Goal: Task Accomplishment & Management: Complete application form

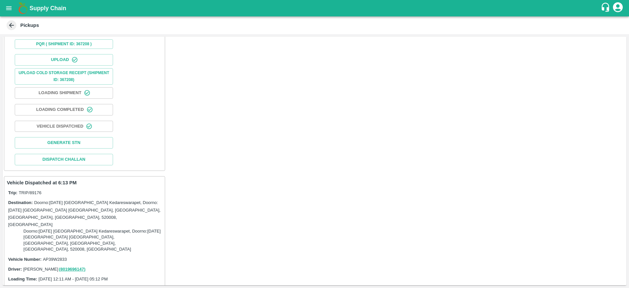
scroll to position [172, 0]
click at [98, 137] on button "Generate STN" at bounding box center [64, 142] width 98 height 11
click at [11, 24] on icon at bounding box center [11, 25] width 7 height 7
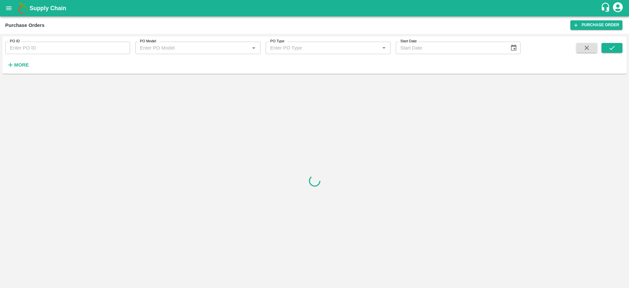
click at [13, 70] on div "PO ID PO ID PO Model PO Model   * PO Type PO Type   * Start Date Start Date More" at bounding box center [315, 55] width 624 height 32
click at [18, 68] on h6 "More" at bounding box center [21, 65] width 15 height 9
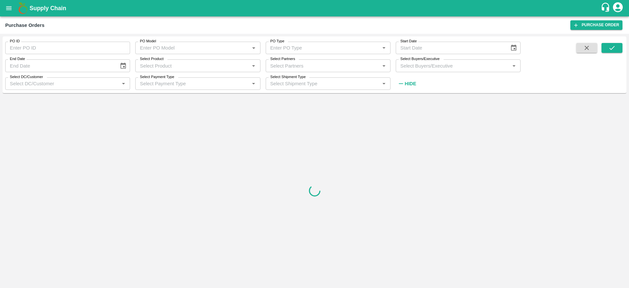
click at [432, 66] on input "Select Buyers/Executive" at bounding box center [453, 65] width 110 height 9
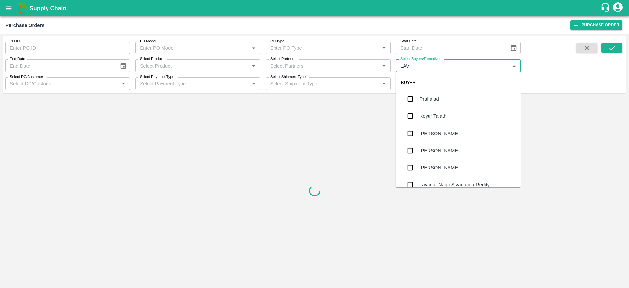
type input "LAVA"
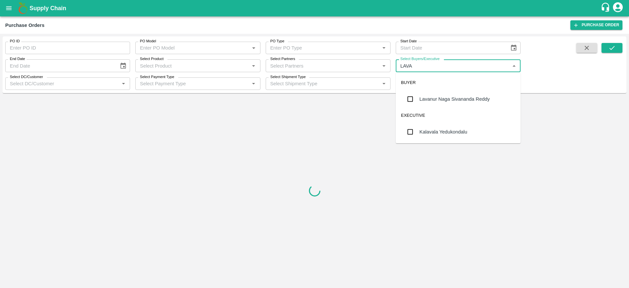
click at [452, 104] on div "Lavanur Naga Sivananda Reddy" at bounding box center [458, 98] width 125 height 17
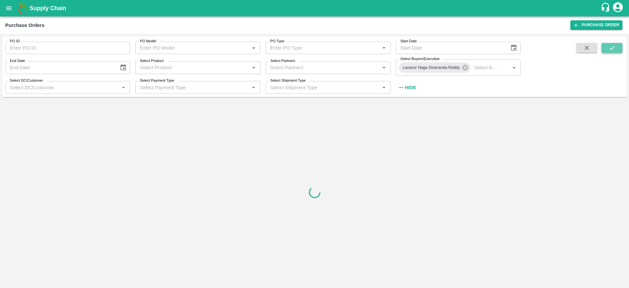
click at [620, 48] on button "submit" at bounding box center [612, 48] width 21 height 10
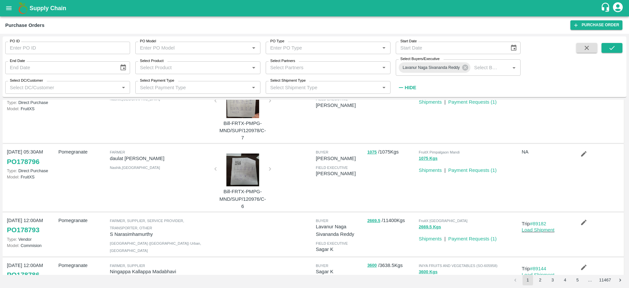
scroll to position [360, 0]
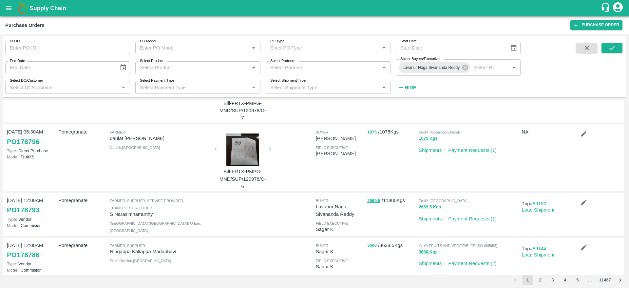
click at [541, 282] on button "2" at bounding box center [540, 280] width 10 height 10
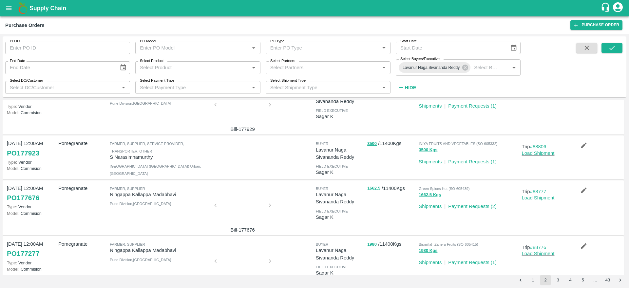
scroll to position [174, 0]
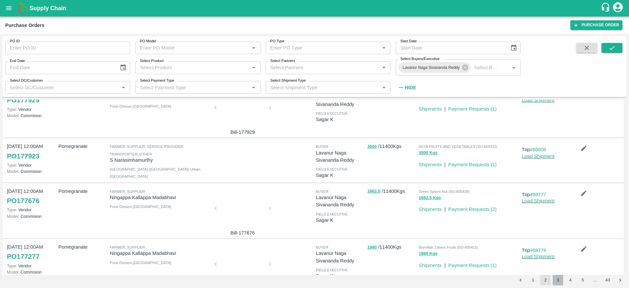
click at [555, 279] on button "3" at bounding box center [558, 280] width 10 height 10
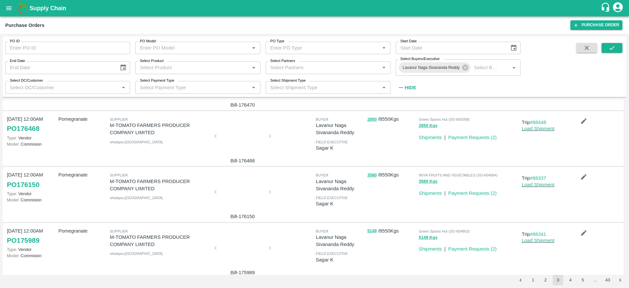
scroll to position [0, 0]
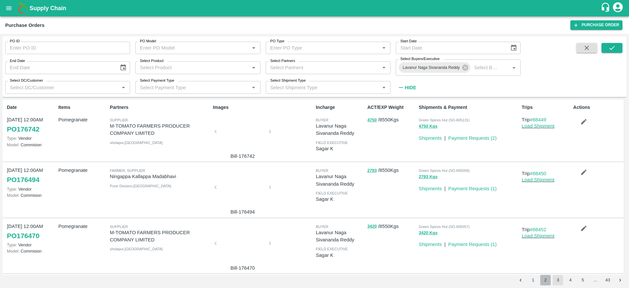
click at [542, 280] on button "2" at bounding box center [546, 280] width 10 height 10
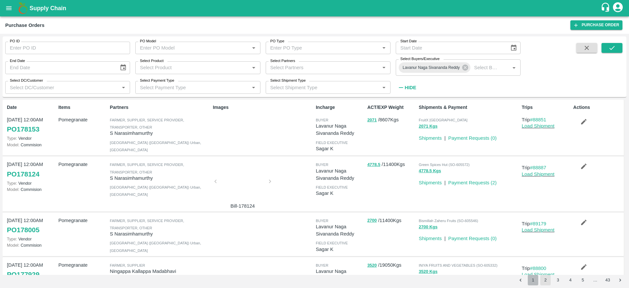
click at [532, 280] on button "1" at bounding box center [533, 280] width 10 height 10
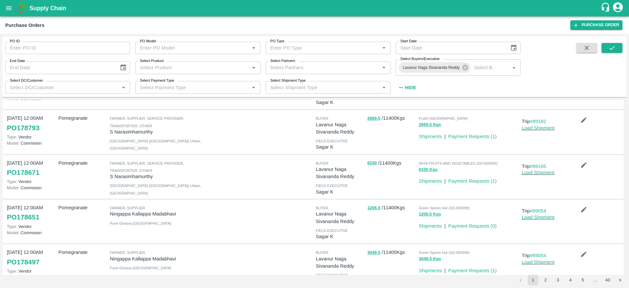
scroll to position [27, 0]
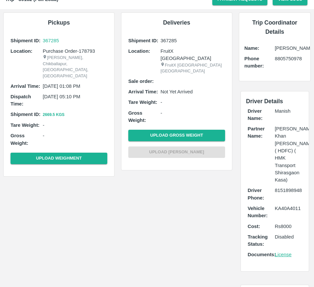
scroll to position [30, 0]
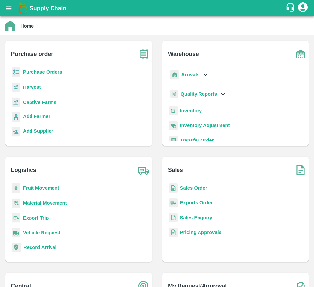
click at [48, 74] on b "Purchase Orders" at bounding box center [42, 71] width 39 height 5
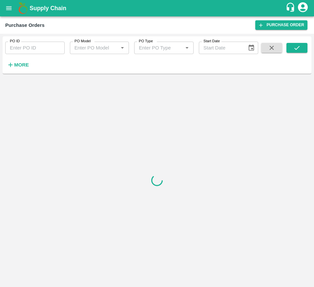
click at [18, 67] on strong "More" at bounding box center [21, 64] width 15 height 5
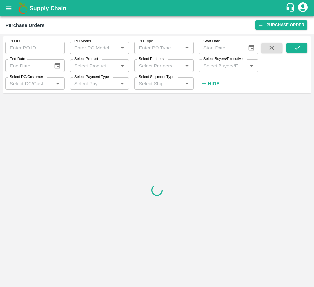
click at [219, 60] on label "Select Buyers/Executive" at bounding box center [222, 58] width 39 height 5
click at [219, 61] on input "Select Buyers/Executive" at bounding box center [223, 65] width 45 height 9
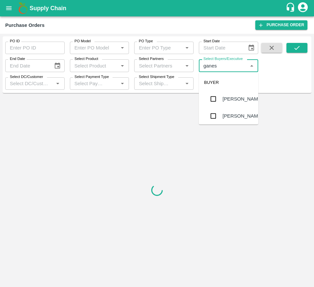
type input "ganesh"
click at [218, 104] on input "checkbox" at bounding box center [213, 97] width 13 height 13
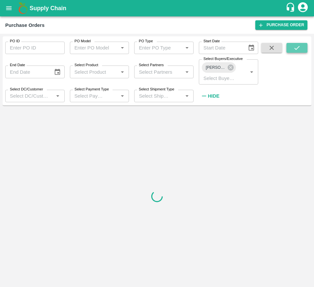
click at [306, 46] on button "submit" at bounding box center [296, 48] width 21 height 10
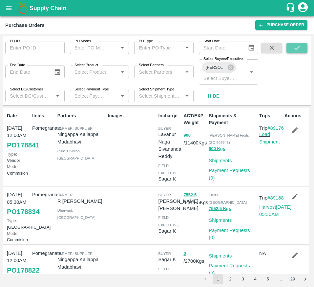
click at [295, 46] on icon "submit" at bounding box center [296, 47] width 7 height 7
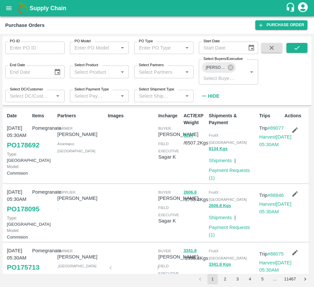
drag, startPoint x: 214, startPoint y: 160, endPoint x: 286, endPoint y: -39, distance: 212.0
click at [286, 0] on html "Supply Chain Purchase Orders Purchase Order PO ID PO ID PO Model PO Model   * P…" at bounding box center [157, 143] width 314 height 287
click at [193, 192] on div "23 Sep, 05:30AM PO 178095 Type: Farm Gate Model: Commision Pomegranate Supplier…" at bounding box center [156, 213] width 306 height 58
click at [229, 67] on icon at bounding box center [230, 68] width 6 height 6
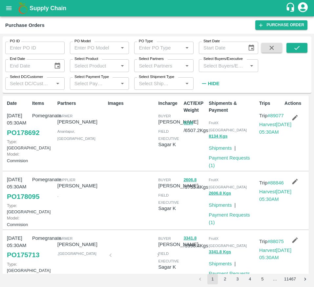
click at [229, 67] on input "Select Buyers/Executive" at bounding box center [223, 65] width 45 height 9
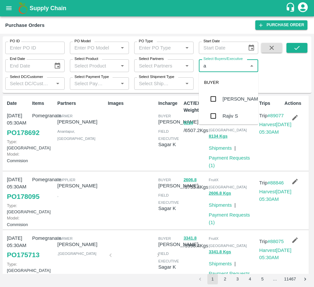
type input "af"
click at [223, 113] on div "Shaik Afzal Basha" at bounding box center [242, 116] width 40 height 15
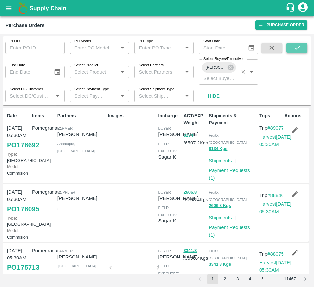
click at [301, 50] on button "submit" at bounding box center [296, 48] width 21 height 10
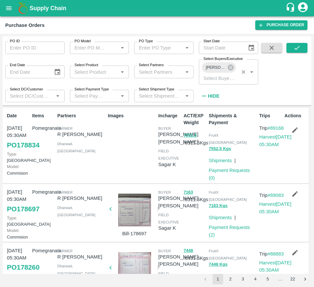
click at [127, 210] on div at bounding box center [134, 210] width 43 height 33
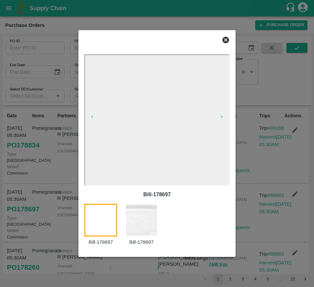
click at [135, 226] on img at bounding box center [141, 220] width 33 height 33
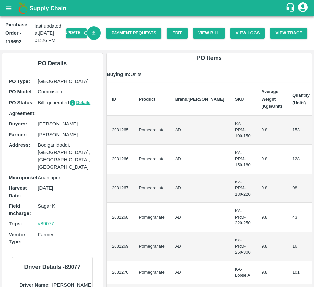
click at [91, 35] on icon "Download Bill" at bounding box center [94, 33] width 6 height 6
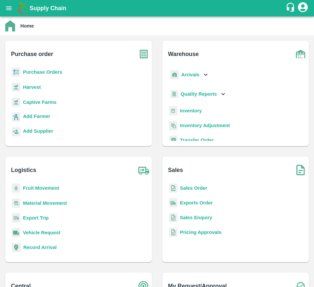
click at [41, 72] on b "Purchase Orders" at bounding box center [42, 71] width 39 height 5
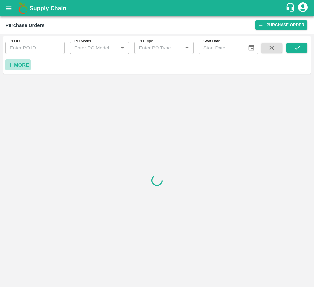
click at [21, 63] on strong "More" at bounding box center [21, 64] width 15 height 5
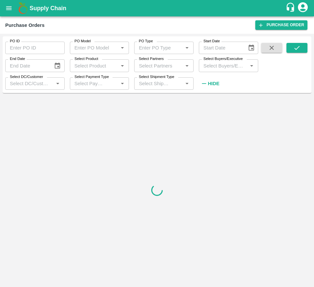
click at [210, 59] on label "Select Buyers/Executive" at bounding box center [222, 58] width 39 height 5
click at [210, 61] on input "Select Buyers/Executive" at bounding box center [223, 65] width 45 height 9
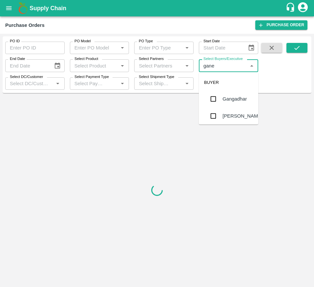
type input "ganes"
click at [235, 120] on div "[PERSON_NAME]" at bounding box center [242, 115] width 40 height 7
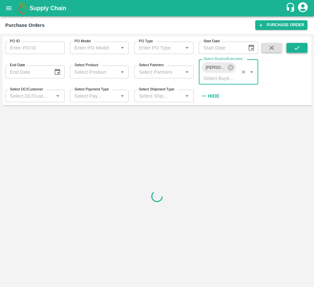
click at [293, 48] on icon "submit" at bounding box center [296, 47] width 7 height 7
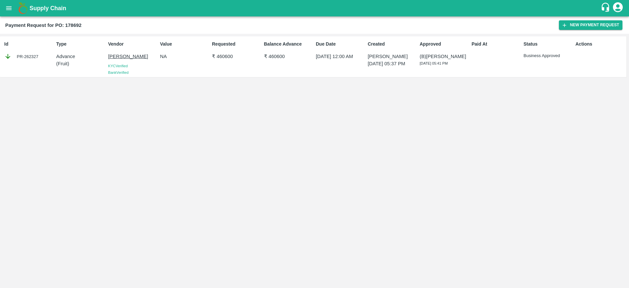
click at [313, 71] on div "Status Business Approved" at bounding box center [547, 56] width 52 height 37
click at [28, 55] on div "PR-262327" at bounding box center [28, 56] width 49 height 7
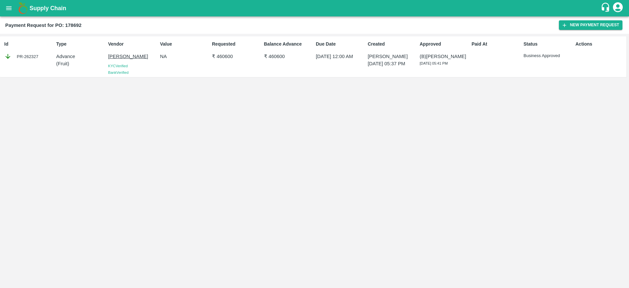
click at [28, 55] on div "PR-262327" at bounding box center [28, 56] width 49 height 7
click at [244, 62] on div "Requested ₹ 460600" at bounding box center [235, 56] width 52 height 37
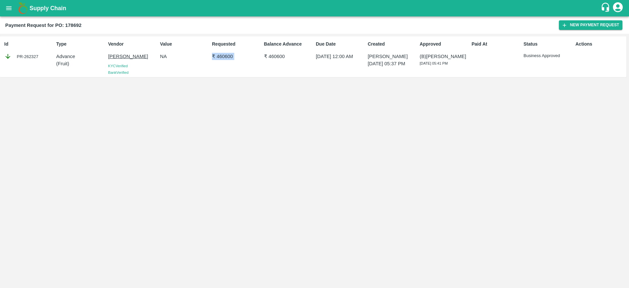
click at [244, 62] on div "Requested ₹ 460600" at bounding box center [235, 56] width 52 height 37
click at [586, 24] on button "New Payment Request" at bounding box center [591, 25] width 64 height 10
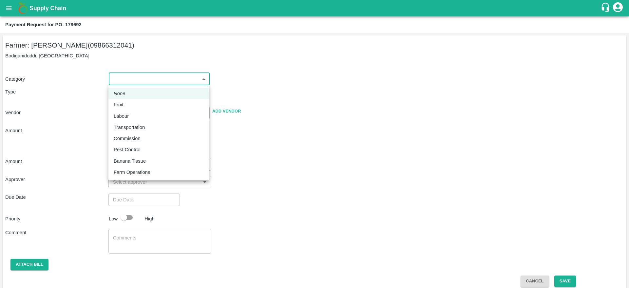
click at [132, 84] on body "Supply Chain Payment Request for PO: 178692 Farmer: Kallamadi Akkamma (09866312…" at bounding box center [314, 144] width 629 height 288
click at [137, 109] on li "Fruit" at bounding box center [158, 104] width 101 height 11
type input "1"
type input "[PERSON_NAME] - 09866312041(Farmer)"
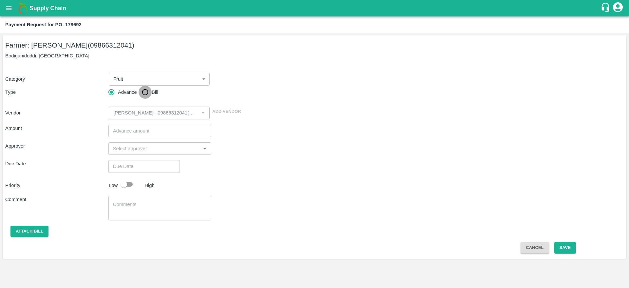
click at [147, 95] on input "Bill" at bounding box center [145, 92] width 13 height 13
radio input "true"
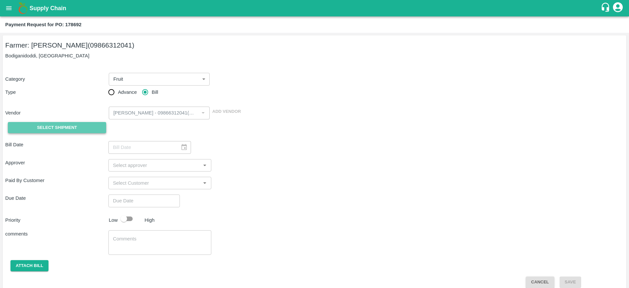
click at [46, 129] on span "Select Shipment" at bounding box center [57, 128] width 40 height 8
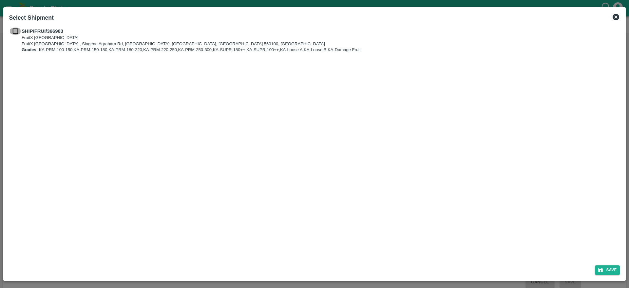
click at [17, 34] on input "checkbox" at bounding box center [15, 31] width 12 height 7
checkbox input "true"
click at [611, 270] on button "Save" at bounding box center [607, 270] width 25 height 10
type input "[DATE]"
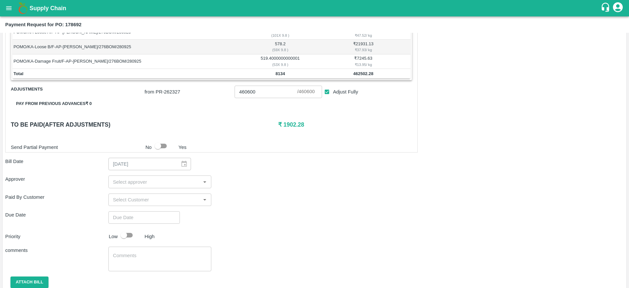
scroll to position [239, 0]
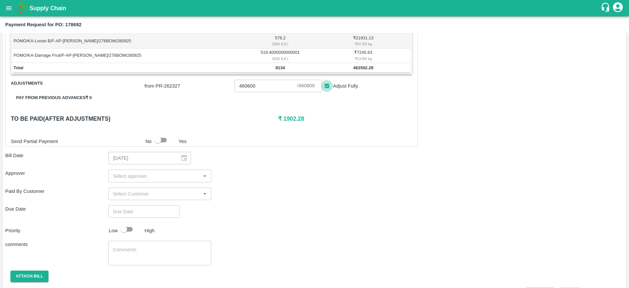
click at [328, 88] on input "Adjust Fully" at bounding box center [327, 86] width 12 height 12
checkbox input "false"
type input "0"
click at [148, 178] on input "input" at bounding box center [154, 175] width 89 height 9
type input "muk"
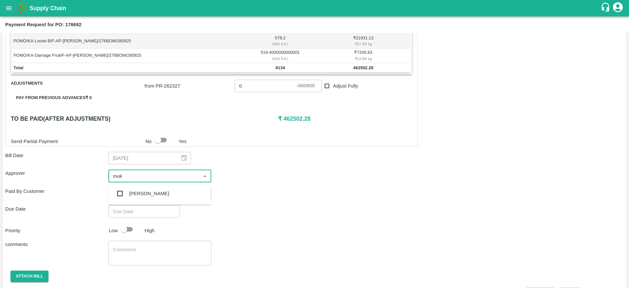
click at [150, 197] on div "[PERSON_NAME]" at bounding box center [159, 193] width 103 height 17
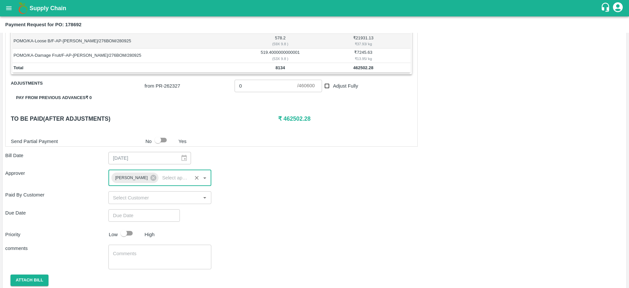
type input "DD/MM/YYYY hh:mm aa"
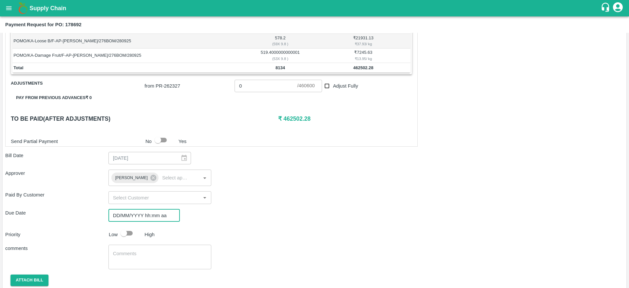
click at [138, 218] on input "DD/MM/YYYY hh:mm aa" at bounding box center [141, 215] width 67 height 12
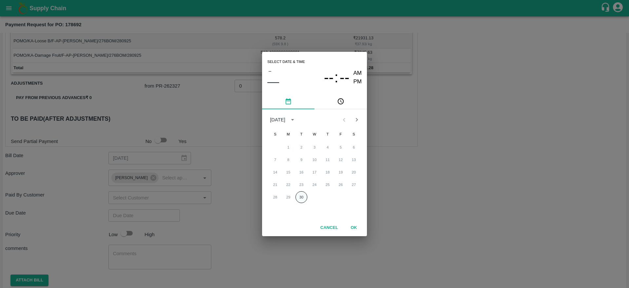
click at [298, 194] on button "30" at bounding box center [302, 197] width 12 height 12
type input "[DATE] 12:00 AM"
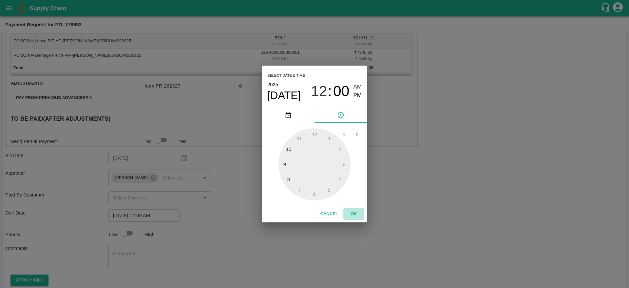
click at [358, 213] on button "OK" at bounding box center [354, 213] width 21 height 11
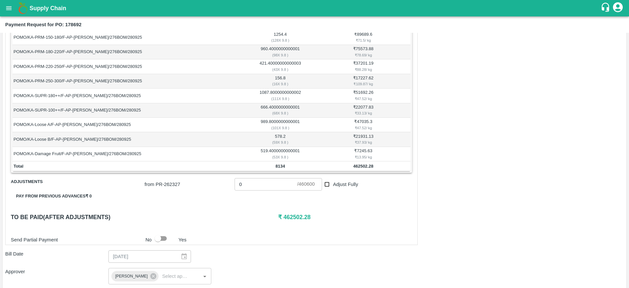
scroll to position [139, 0]
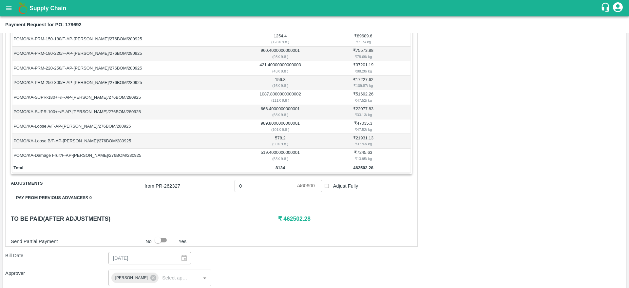
type input "460600"
checkbox input "true"
type input "DD/MM/YYYY hh:mm aa"
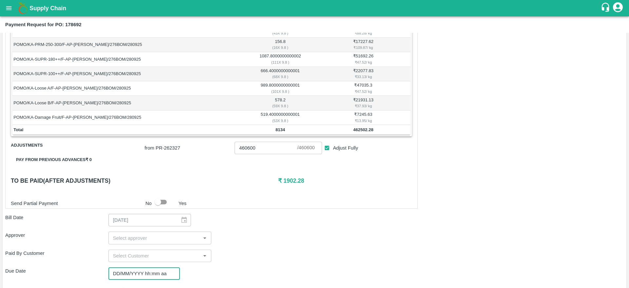
scroll to position [0, 0]
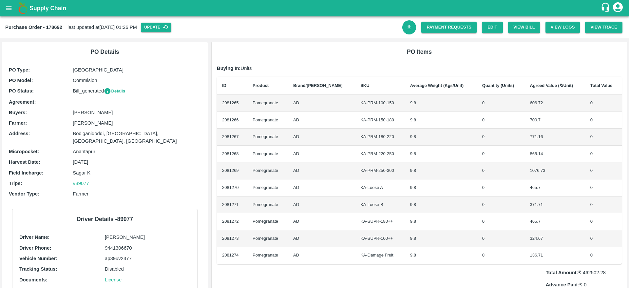
click at [410, 33] on link "Download Bill" at bounding box center [410, 27] width 14 height 14
drag, startPoint x: 171, startPoint y: 32, endPoint x: 176, endPoint y: 30, distance: 4.7
click at [171, 30] on button "Update" at bounding box center [156, 28] width 30 height 10
click at [176, 30] on div "Purchase Order - 178692 last updated at 29 Sep 2025, 01:26 PM Update" at bounding box center [203, 28] width 397 height 10
click at [409, 34] on link "Download Bill" at bounding box center [410, 27] width 14 height 14
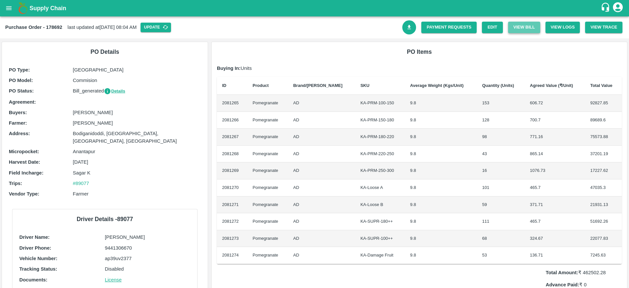
click at [526, 31] on button "View Bill" at bounding box center [524, 27] width 32 height 11
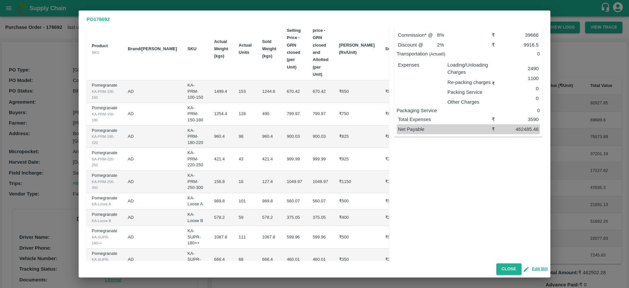
scroll to position [75, 0]
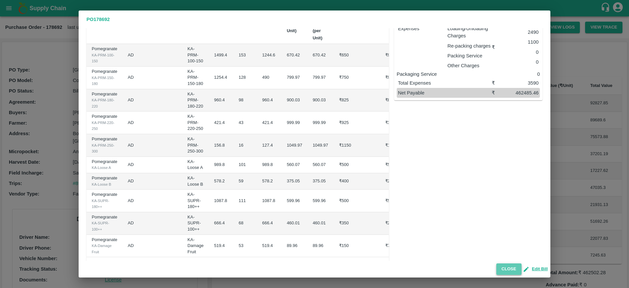
click at [509, 267] on button "Close" at bounding box center [509, 268] width 25 height 11
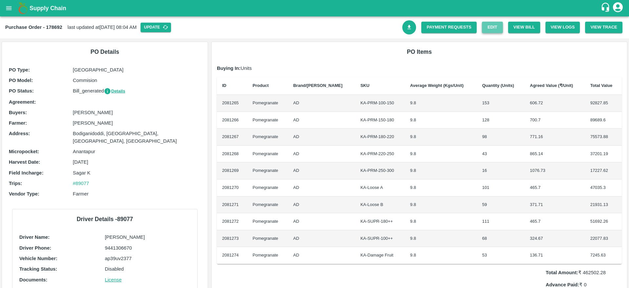
click at [496, 29] on link "Edit" at bounding box center [492, 27] width 21 height 11
click at [518, 33] on div "Payment Requests Edit View Bill View Logs View Trace" at bounding box center [510, 24] width 226 height 19
click at [526, 27] on button "View Bill" at bounding box center [524, 27] width 32 height 11
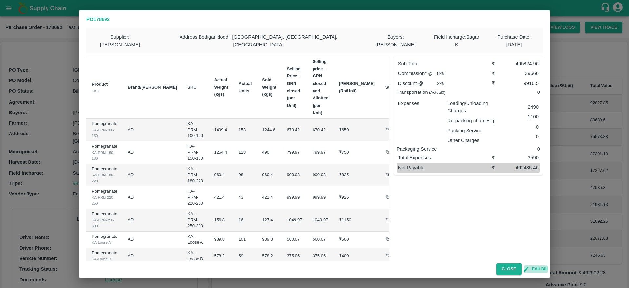
click at [537, 269] on button "Edit Bill" at bounding box center [536, 269] width 24 height 8
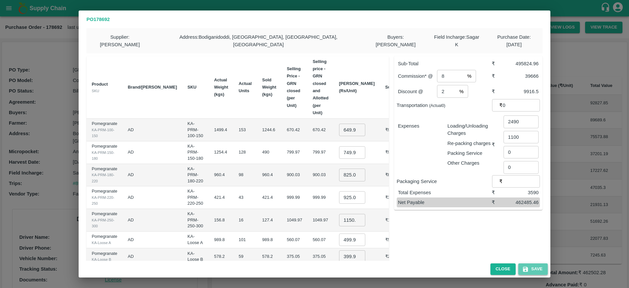
click at [528, 266] on icon "button" at bounding box center [525, 269] width 7 height 7
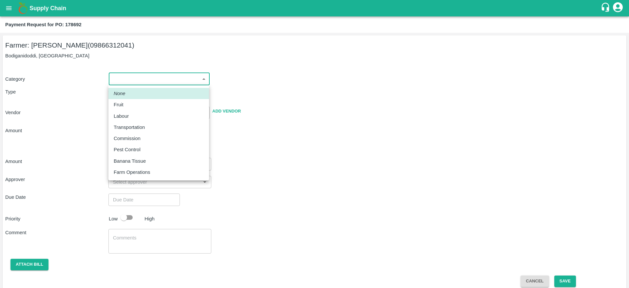
click at [176, 79] on body "Supply Chain Payment Request for PO: 178692 Farmer: Kallamadi Akkamma (09866312…" at bounding box center [314, 144] width 629 height 288
click at [164, 107] on div "Fruit" at bounding box center [159, 104] width 90 height 7
type input "1"
type input "[PERSON_NAME] - 09866312041(Farmer)"
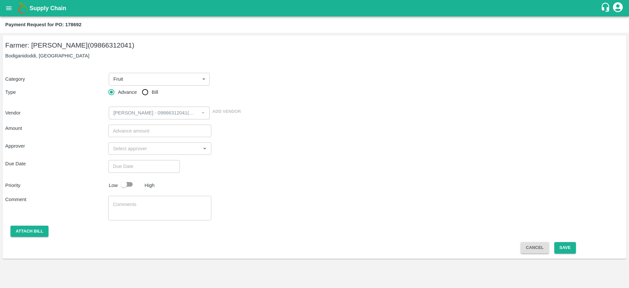
drag, startPoint x: 147, startPoint y: 100, endPoint x: 154, endPoint y: 88, distance: 14.6
click at [154, 88] on div "Category Fruit 1 ​ Type Advance Bill Vendor ​ Add Vendor" at bounding box center [314, 92] width 619 height 54
click at [154, 88] on label "Bill" at bounding box center [149, 92] width 20 height 13
click at [152, 88] on input "Bill" at bounding box center [145, 92] width 13 height 13
radio input "true"
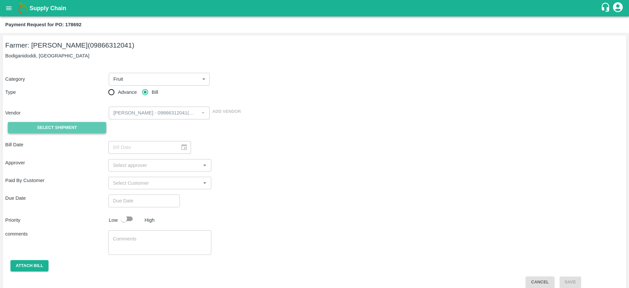
click at [75, 131] on button "Select Shipment" at bounding box center [57, 127] width 98 height 11
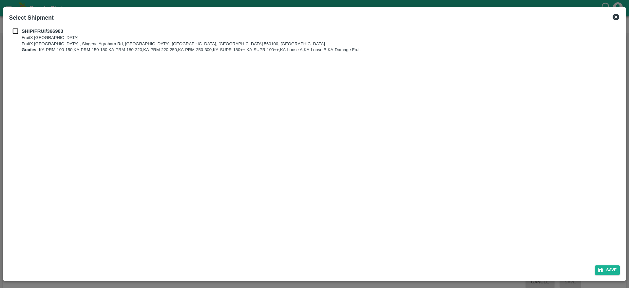
click at [16, 35] on div "SHIP/FRUI/366983 FruitX [GEOGRAPHIC_DATA] FruitX [GEOGRAPHIC_DATA] , Singena Ag…" at bounding box center [314, 41] width 611 height 26
click at [14, 29] on input "checkbox" at bounding box center [15, 31] width 12 height 7
checkbox input "true"
click at [602, 270] on icon "submit" at bounding box center [601, 270] width 5 height 5
type input "[DATE]"
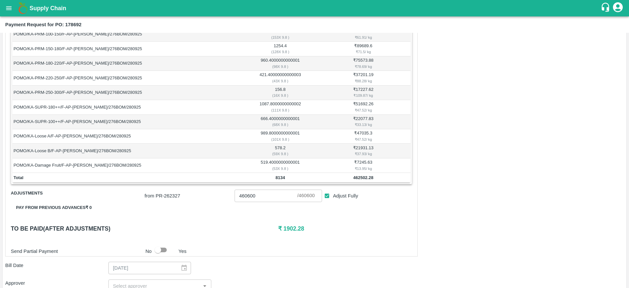
scroll to position [129, 0]
click at [327, 192] on input "Adjust Fully" at bounding box center [327, 195] width 12 height 12
checkbox input "false"
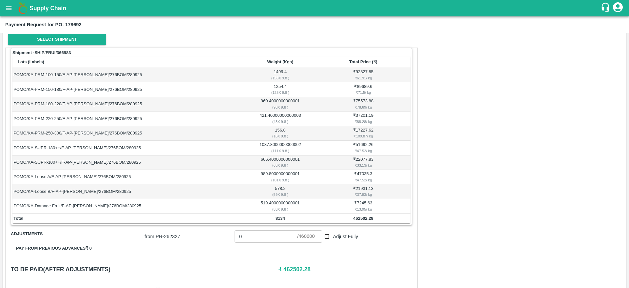
scroll to position [85, 0]
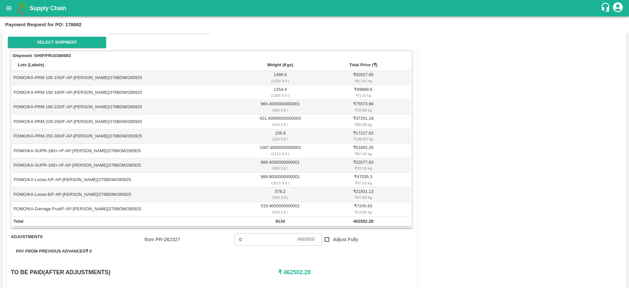
type input "460600"
checkbox input "true"
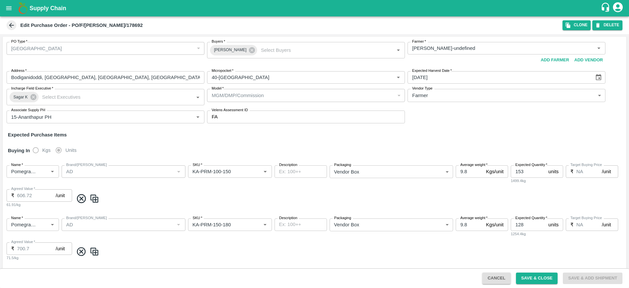
click at [12, 27] on icon at bounding box center [11, 25] width 7 height 7
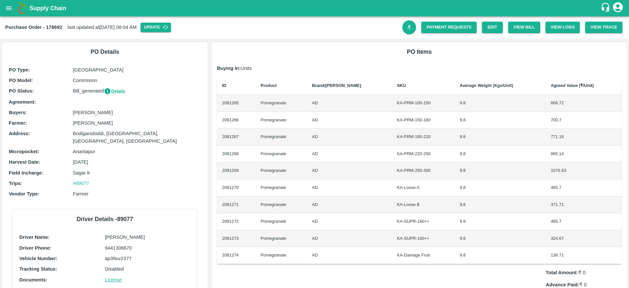
click at [411, 27] on link "Download Bill" at bounding box center [410, 27] width 14 height 14
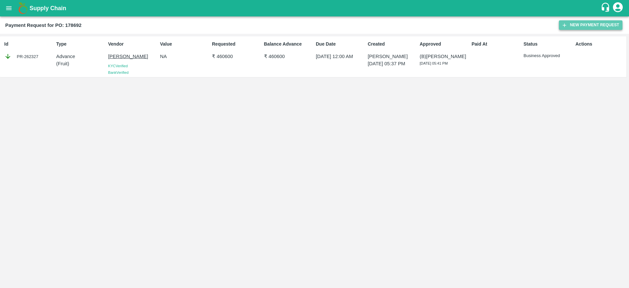
click at [608, 30] on button "New Payment Request" at bounding box center [591, 25] width 64 height 10
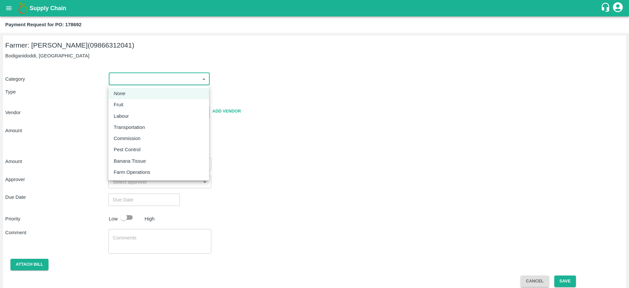
click at [124, 75] on body "Supply Chain Payment Request for PO: 178692 Farmer: Kallamadi Akkamma (09866312…" at bounding box center [314, 144] width 629 height 288
click at [131, 102] on div "Fruit" at bounding box center [159, 104] width 90 height 7
type input "1"
type input "[PERSON_NAME] - 09866312041(Farmer)"
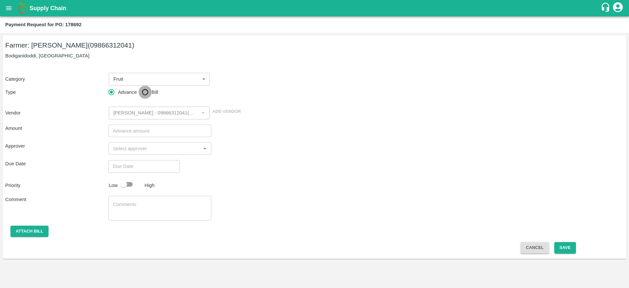
click at [140, 95] on input "Bill" at bounding box center [145, 92] width 13 height 13
radio input "true"
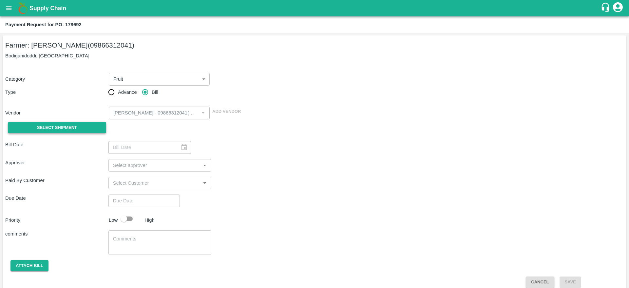
click at [69, 127] on span "Select Shipment" at bounding box center [57, 128] width 40 height 8
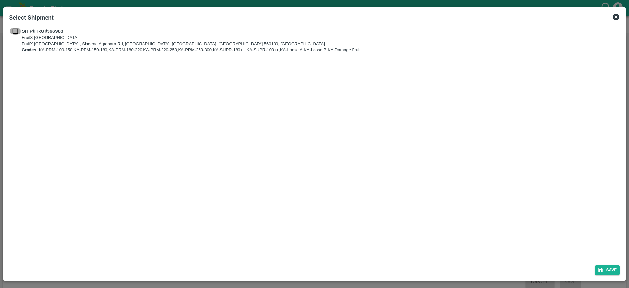
click at [19, 32] on input "checkbox" at bounding box center [15, 31] width 12 height 7
checkbox input "true"
click at [603, 267] on icon "submit" at bounding box center [601, 270] width 6 height 6
type input "[DATE]"
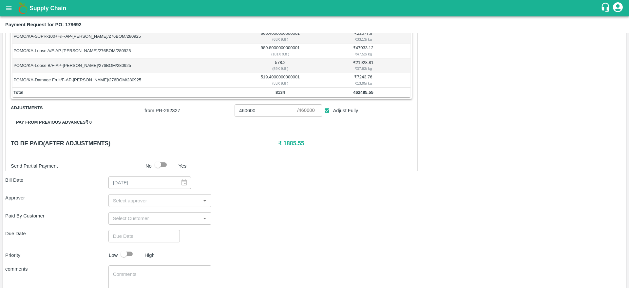
scroll to position [214, 0]
click at [326, 109] on input "Adjust Fully" at bounding box center [327, 110] width 12 height 12
checkbox input "false"
type input "0"
click at [341, 153] on div "Shipment - SHIP/FRUI/366983 Lots (Labels) Weight (Kgs) Total Price (₹) POMO/KA-…" at bounding box center [211, 45] width 413 height 249
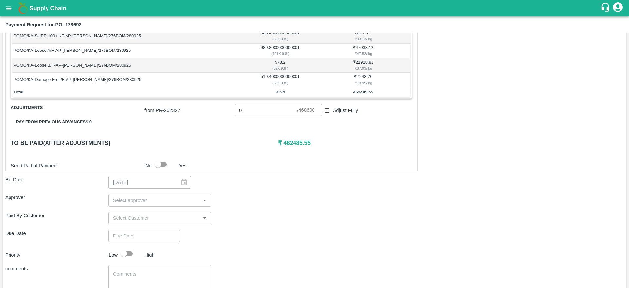
scroll to position [257, 0]
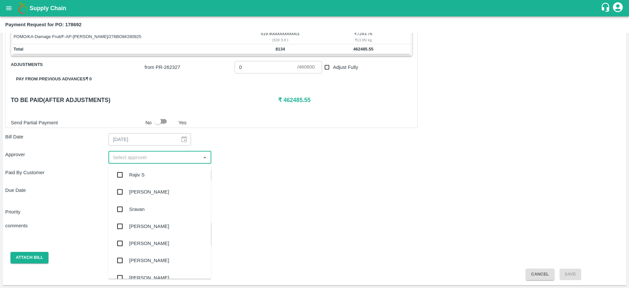
click at [119, 157] on input "input" at bounding box center [154, 157] width 89 height 9
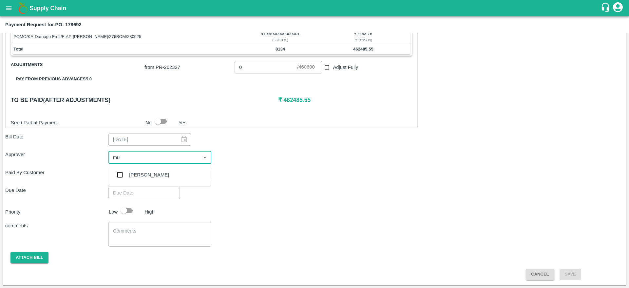
type input "muk"
click at [130, 174] on div "[PERSON_NAME]" at bounding box center [149, 174] width 40 height 7
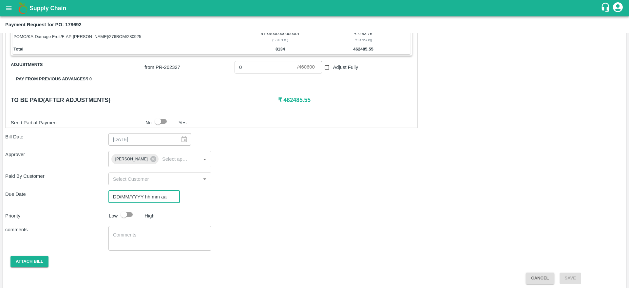
type input "DD/MM/YYYY hh:mm aa"
click at [126, 196] on input "DD/MM/YYYY hh:mm aa" at bounding box center [141, 196] width 67 height 12
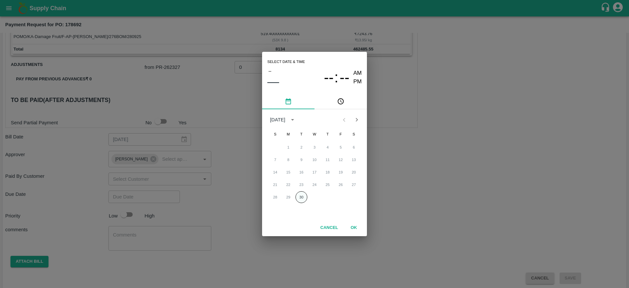
click at [298, 201] on button "30" at bounding box center [302, 197] width 12 height 12
type input "[DATE] 12:00 AM"
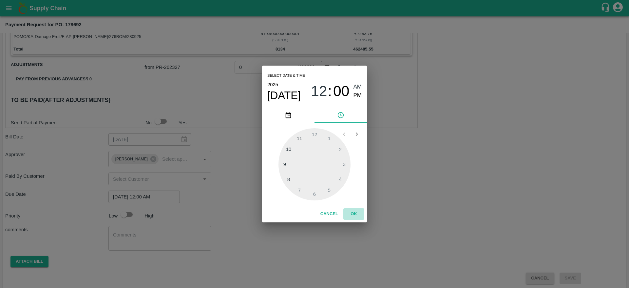
click at [355, 213] on button "OK" at bounding box center [354, 213] width 21 height 11
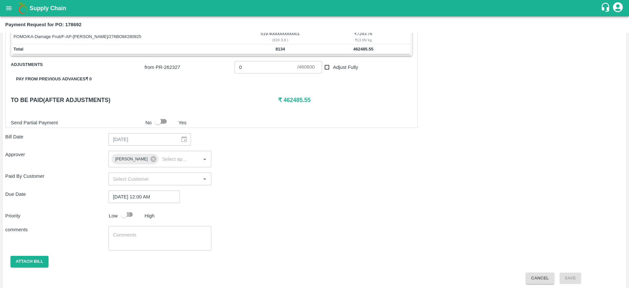
click at [129, 220] on input "checkbox" at bounding box center [123, 214] width 37 height 12
checkbox input "true"
click at [30, 259] on button "Attach bill" at bounding box center [29, 261] width 38 height 11
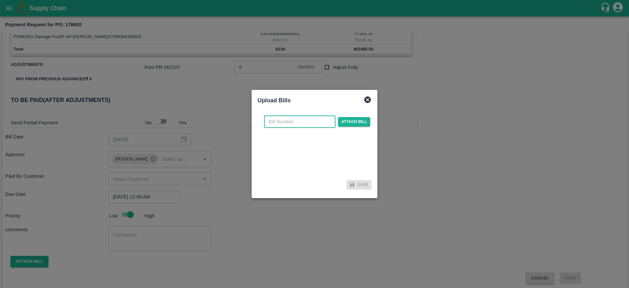
click at [276, 118] on input "text" at bounding box center [299, 121] width 71 height 12
type input "178692"
checkbox input "false"
type input "460600"
checkbox input "true"
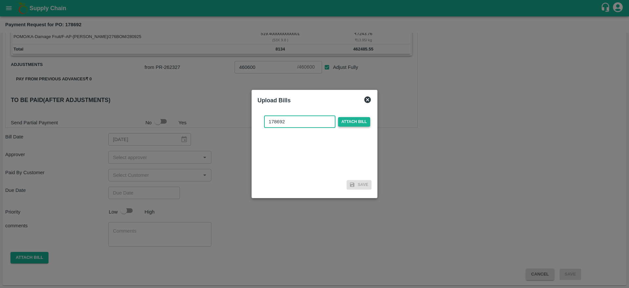
type input "178692"
click at [346, 126] on span "Attach bill" at bounding box center [354, 122] width 32 height 10
click at [0, 0] on input "Attach bill" at bounding box center [0, 0] width 0 height 0
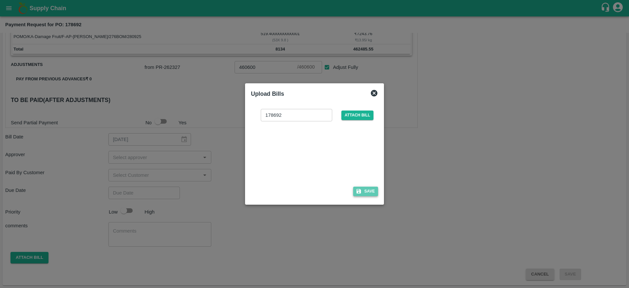
click at [363, 188] on button "Save" at bounding box center [365, 192] width 25 height 10
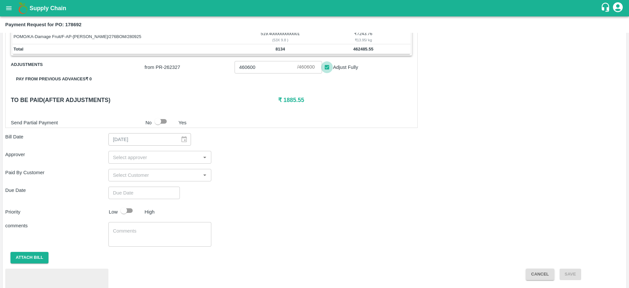
click at [323, 68] on input "Adjust Fully" at bounding box center [327, 67] width 12 height 12
checkbox input "false"
type input "0"
click at [166, 157] on input "input" at bounding box center [154, 157] width 89 height 9
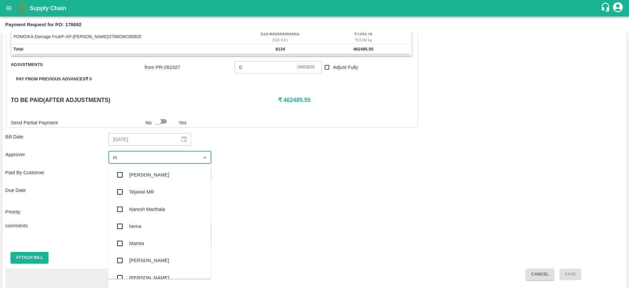
type input "mu"
click at [165, 173] on div "[PERSON_NAME]" at bounding box center [149, 174] width 40 height 7
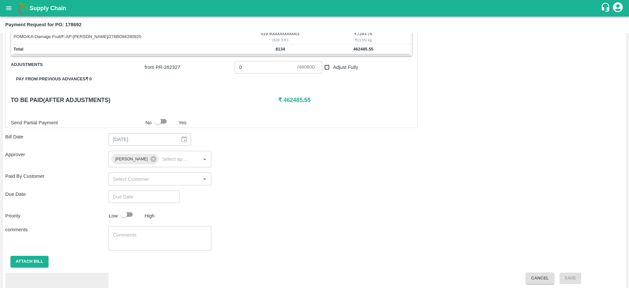
click at [138, 203] on div "Shipment - SHIP/FRUI/366983 Lots (Labels) Weight (Kgs) Total Price (₹) POMO/KA-…" at bounding box center [314, 98] width 619 height 440
type input "DD/MM/YYYY hh:mm aa"
click at [146, 197] on input "DD/MM/YYYY hh:mm aa" at bounding box center [141, 196] width 67 height 12
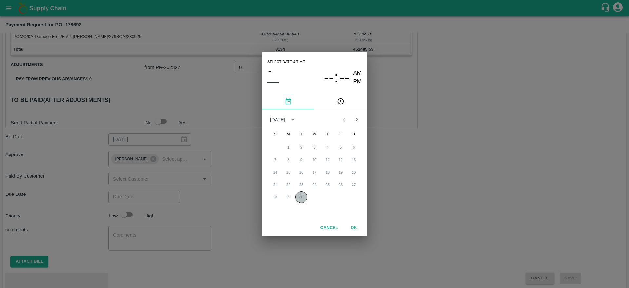
click at [301, 196] on button "30" at bounding box center [302, 197] width 12 height 12
type input "[DATE] 12:00 AM"
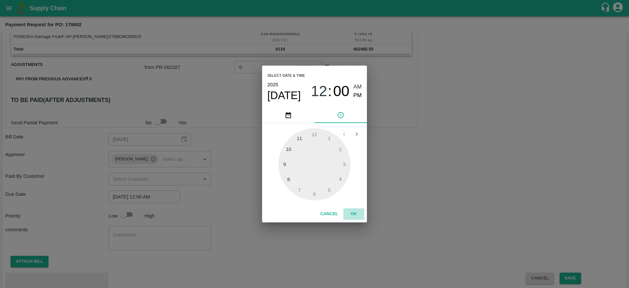
click at [354, 210] on button "OK" at bounding box center [354, 213] width 21 height 11
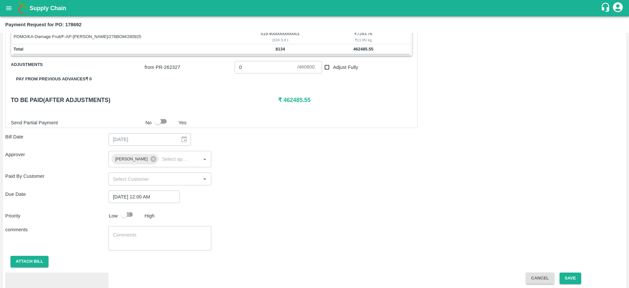
click at [126, 218] on input "checkbox" at bounding box center [123, 214] width 37 height 12
checkbox input "true"
click at [365, 197] on div "Due Date [DATE] 12:00 AM ​" at bounding box center [314, 196] width 619 height 12
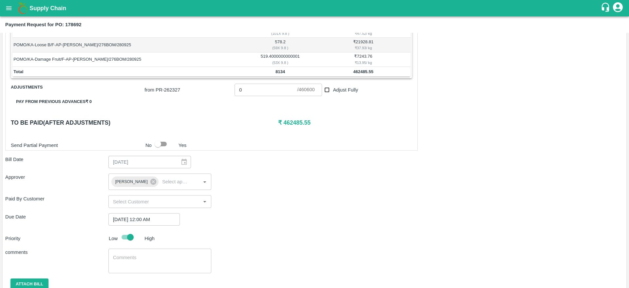
scroll to position [296, 0]
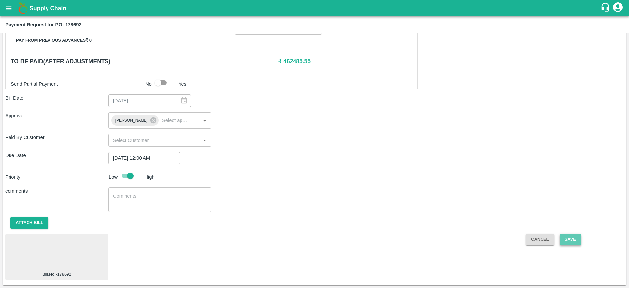
click at [570, 236] on button "Save" at bounding box center [571, 239] width 22 height 11
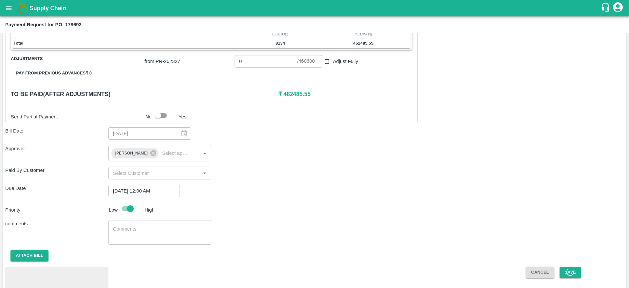
scroll to position [263, 0]
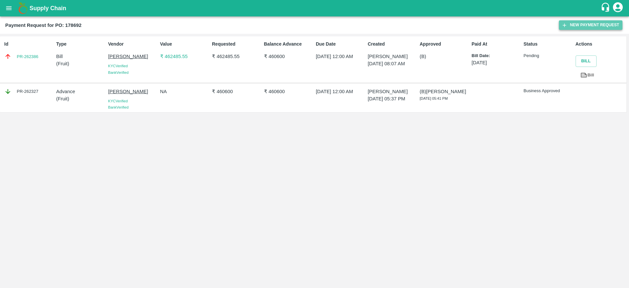
click at [590, 24] on button "New Payment Request" at bounding box center [591, 25] width 64 height 10
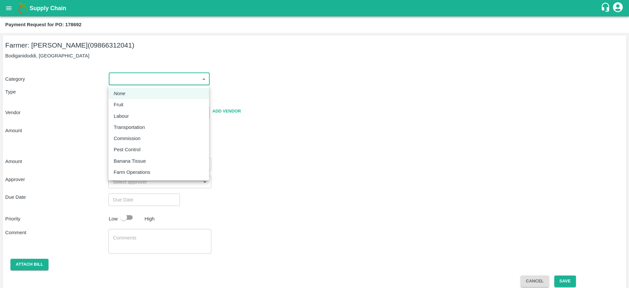
click at [140, 76] on body "Supply Chain Payment Request for PO: 178692 Farmer: Kallamadi Akkamma (09866312…" at bounding box center [314, 144] width 629 height 288
click at [149, 140] on div "Commission" at bounding box center [159, 138] width 90 height 7
type input "6"
radio input "false"
radio input "true"
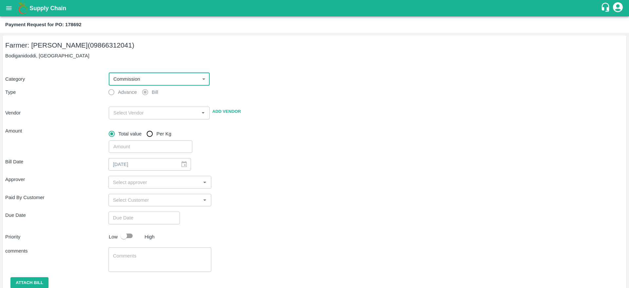
click at [145, 118] on div "​" at bounding box center [159, 113] width 101 height 12
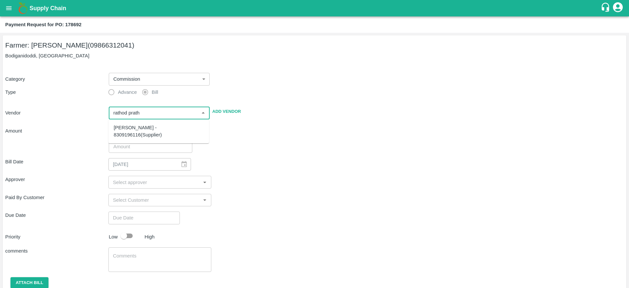
click at [150, 126] on div "[PERSON_NAME] - 8309196116(Supplier)" at bounding box center [159, 131] width 90 height 15
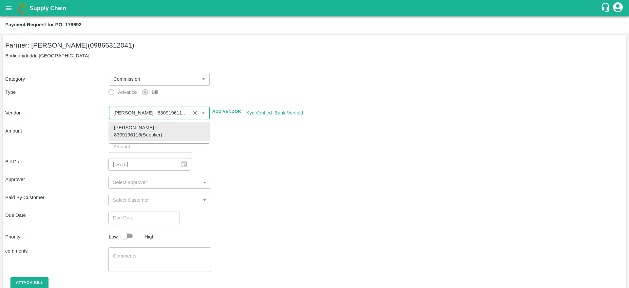
type input "[PERSON_NAME] - 8309196116(Supplier)"
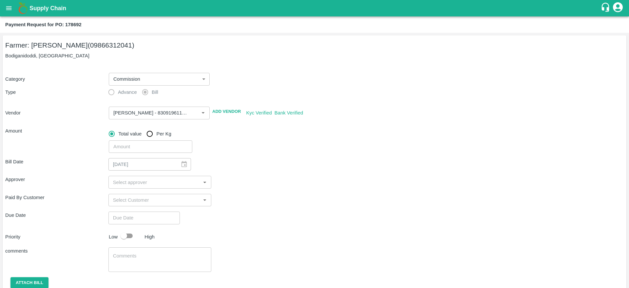
click at [268, 156] on div "Bill Date [DATE] ​ Approver ​ Paid By Customer ​ Due Date ​ Priority Low High c…" at bounding box center [314, 229] width 619 height 152
click at [155, 150] on input "number" at bounding box center [151, 146] width 84 height 12
type input "27600"
click at [244, 159] on div "Bill Date [DATE] ​" at bounding box center [314, 164] width 619 height 12
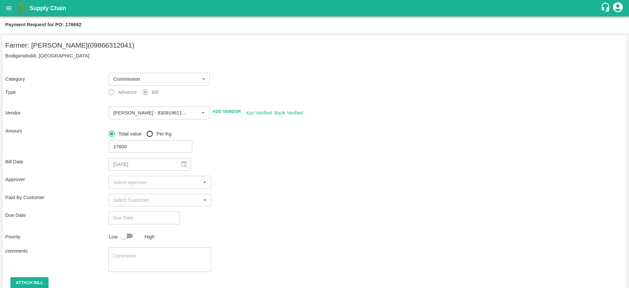
click at [147, 187] on div "​" at bounding box center [159, 182] width 103 height 12
type input "muk"
click at [144, 206] on div "[PERSON_NAME]" at bounding box center [159, 199] width 103 height 17
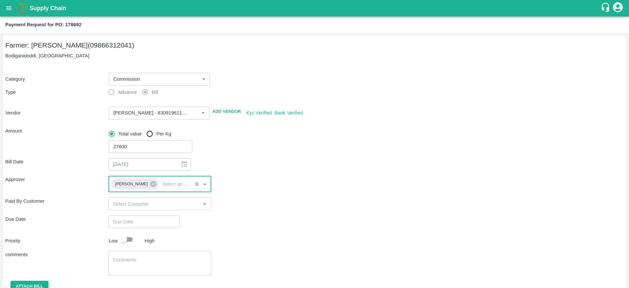
click at [250, 227] on div "Due Date ​" at bounding box center [314, 221] width 619 height 12
type input "DD/MM/YYYY hh:mm aa"
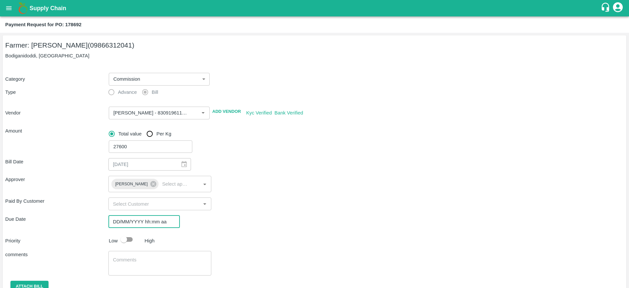
click at [162, 220] on input "DD/MM/YYYY hh:mm aa" at bounding box center [141, 221] width 67 height 12
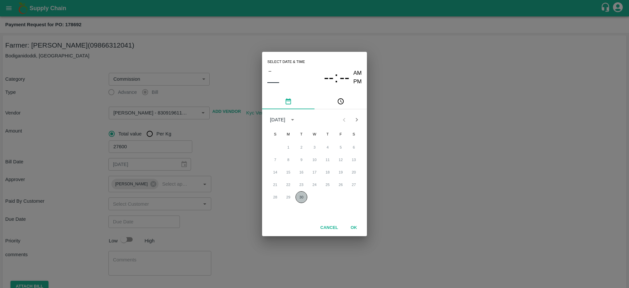
click at [301, 200] on button "30" at bounding box center [302, 197] width 12 height 12
type input "[DATE] 12:00 AM"
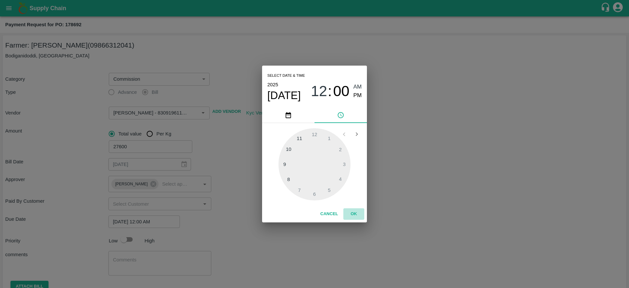
click at [352, 212] on button "OK" at bounding box center [354, 213] width 21 height 11
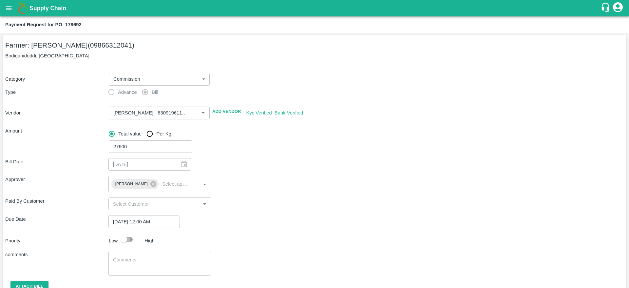
click at [128, 238] on input "checkbox" at bounding box center [123, 239] width 37 height 12
checkbox input "true"
click at [266, 215] on div "Due Date [DATE] 12:00 AM ​" at bounding box center [314, 221] width 619 height 12
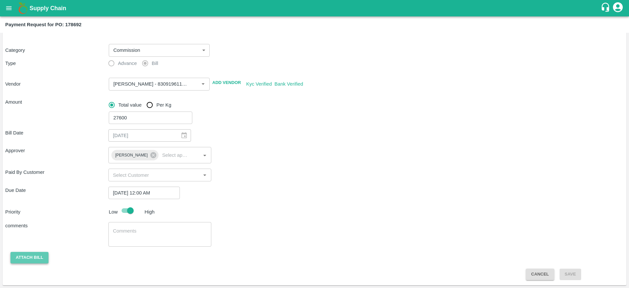
click at [21, 255] on button "Attach bill" at bounding box center [29, 257] width 38 height 11
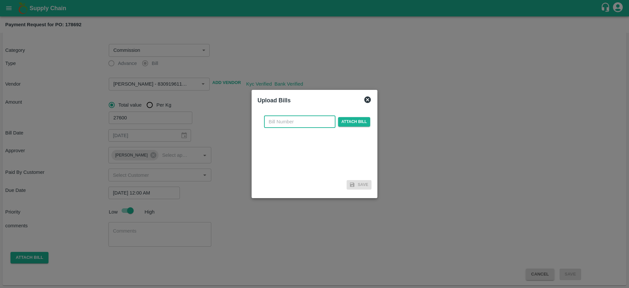
click at [277, 118] on input "text" at bounding box center [299, 121] width 71 height 12
type input "178692-1"
click at [364, 119] on span "Attach bill" at bounding box center [354, 122] width 32 height 10
click at [0, 0] on input "Attach bill" at bounding box center [0, 0] width 0 height 0
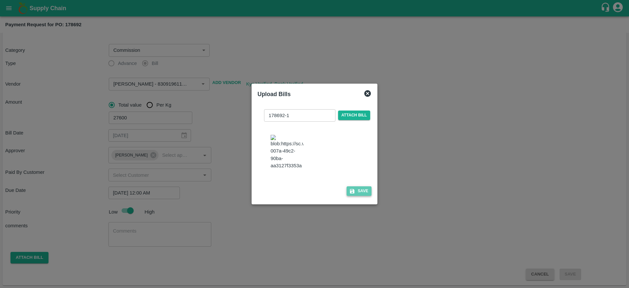
click at [358, 194] on button "Save" at bounding box center [359, 191] width 25 height 10
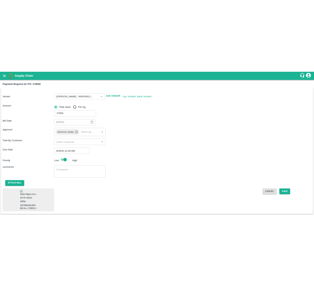
scroll to position [68, 0]
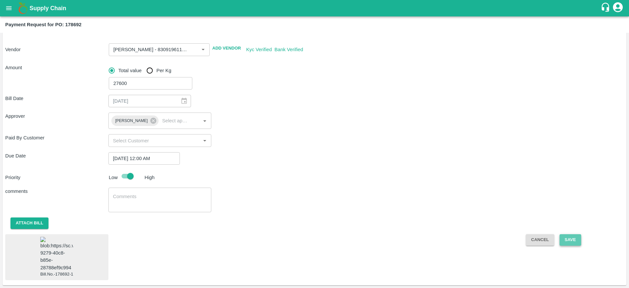
click at [567, 234] on button "Save" at bounding box center [571, 239] width 22 height 11
